Goal: Task Accomplishment & Management: Manage account settings

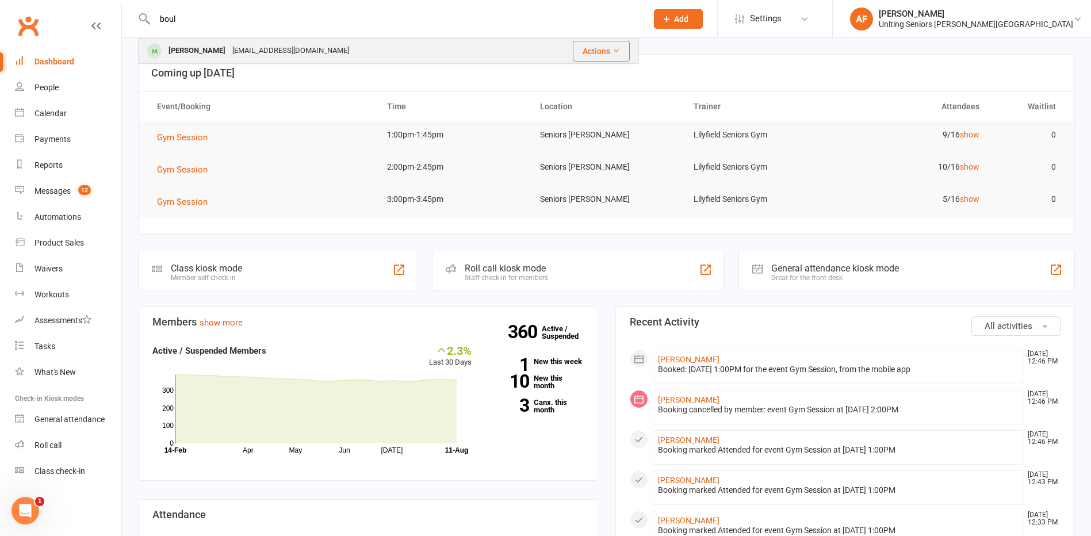
type input "boul"
click at [326, 45] on div "[PERSON_NAME] [PERSON_NAME][EMAIL_ADDRESS][DOMAIN_NAME]" at bounding box center [330, 51] width 383 height 24
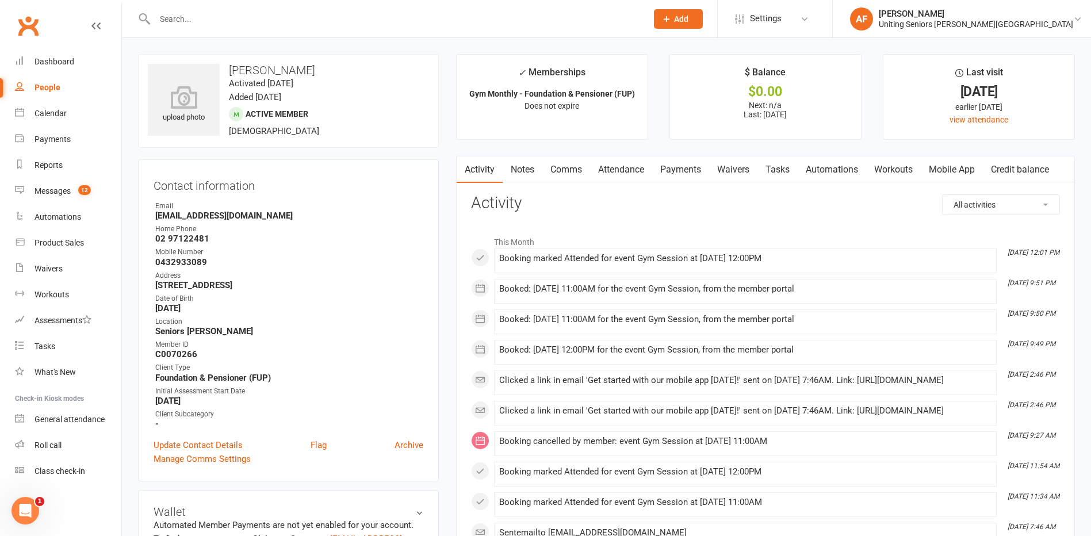
click at [957, 173] on link "Mobile App" at bounding box center [952, 169] width 62 height 26
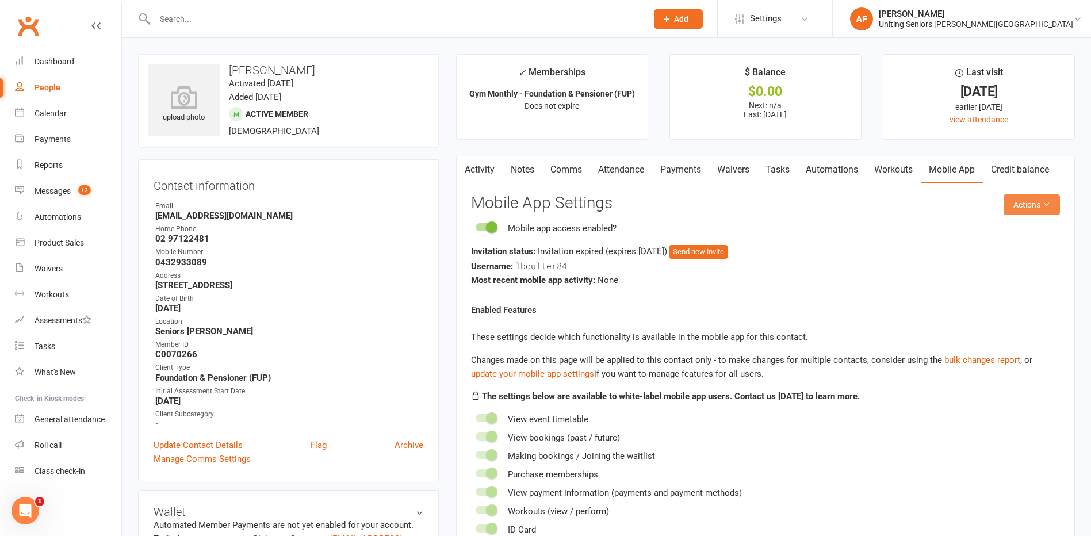
click at [1027, 205] on button "Actions" at bounding box center [1032, 204] width 56 height 21
click at [1022, 250] on link "Send invitation SMS" at bounding box center [994, 253] width 114 height 23
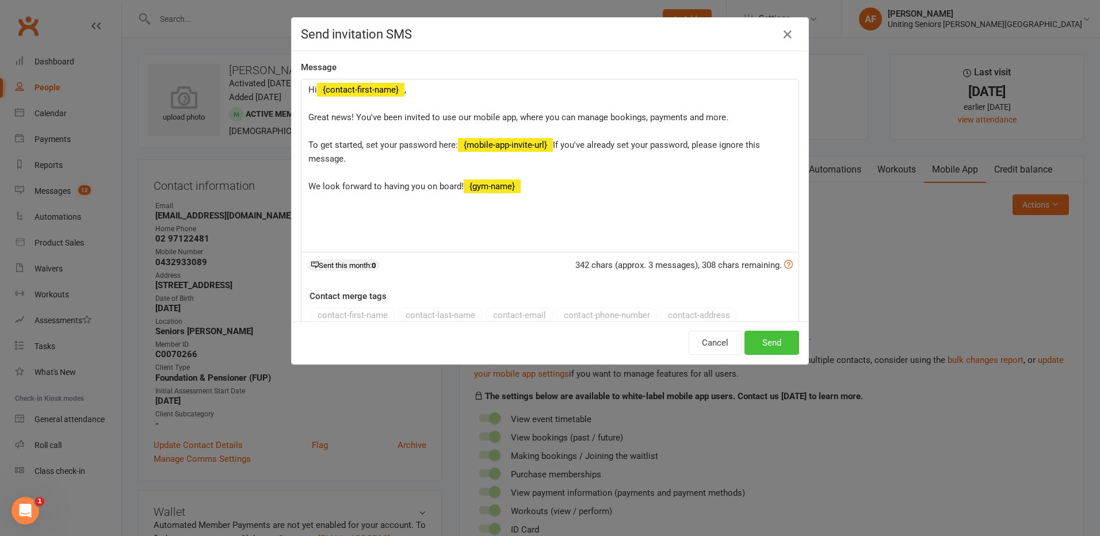
click at [784, 341] on button "Send" at bounding box center [771, 343] width 55 height 24
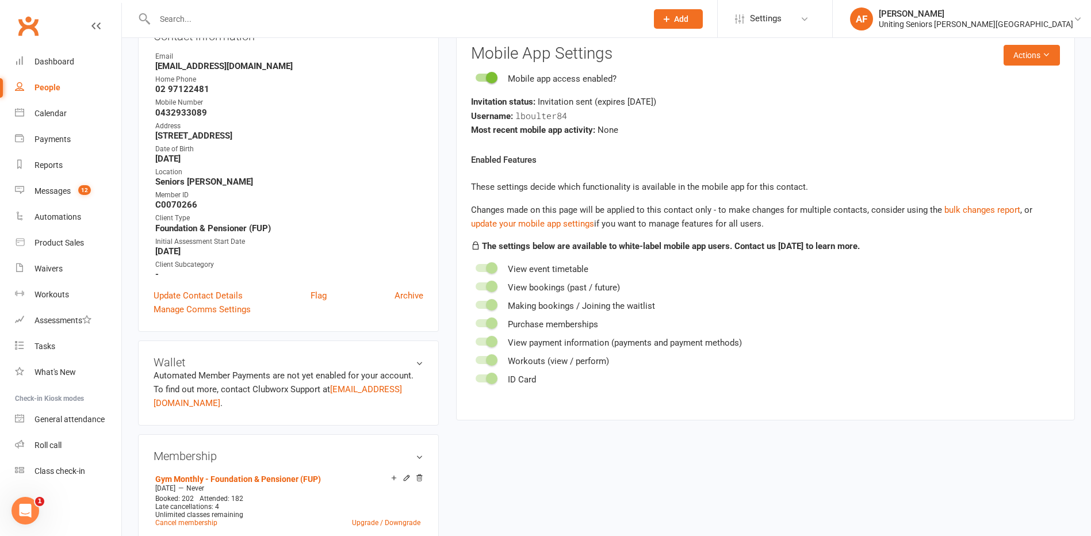
scroll to position [58, 0]
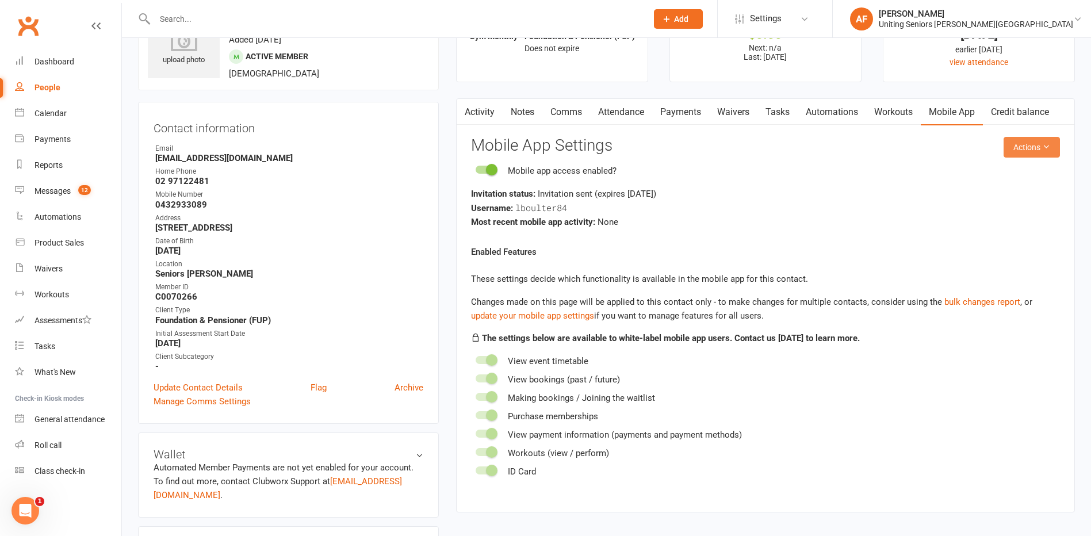
click at [1034, 152] on button "Actions" at bounding box center [1032, 147] width 56 height 21
click at [1016, 215] on link "Reset password" at bounding box center [994, 219] width 114 height 23
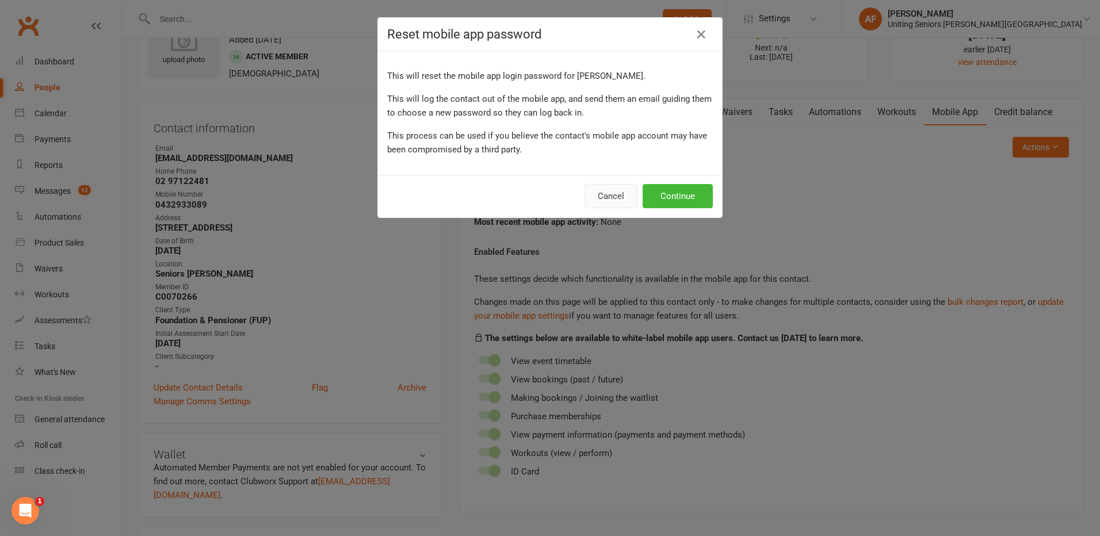
click at [601, 206] on button "Cancel" at bounding box center [610, 196] width 53 height 24
